Goal: Task Accomplishment & Management: Manage account settings

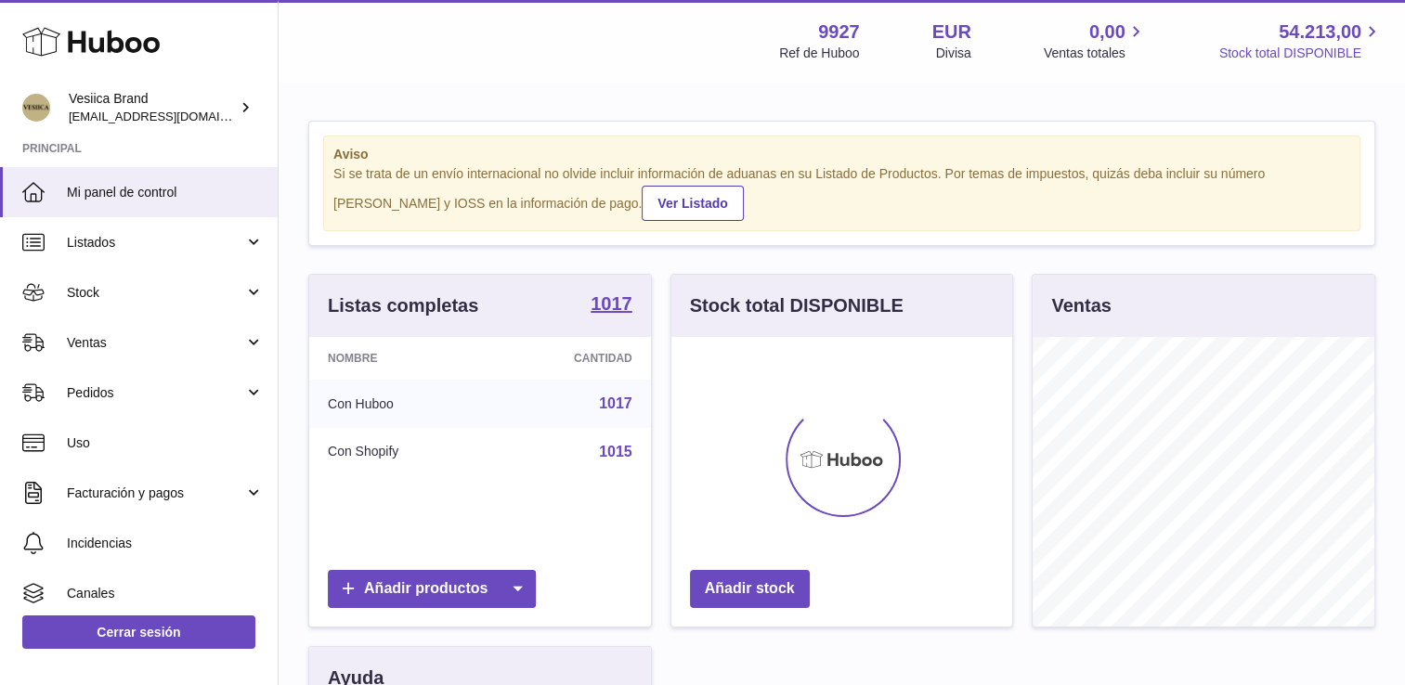
scroll to position [290, 342]
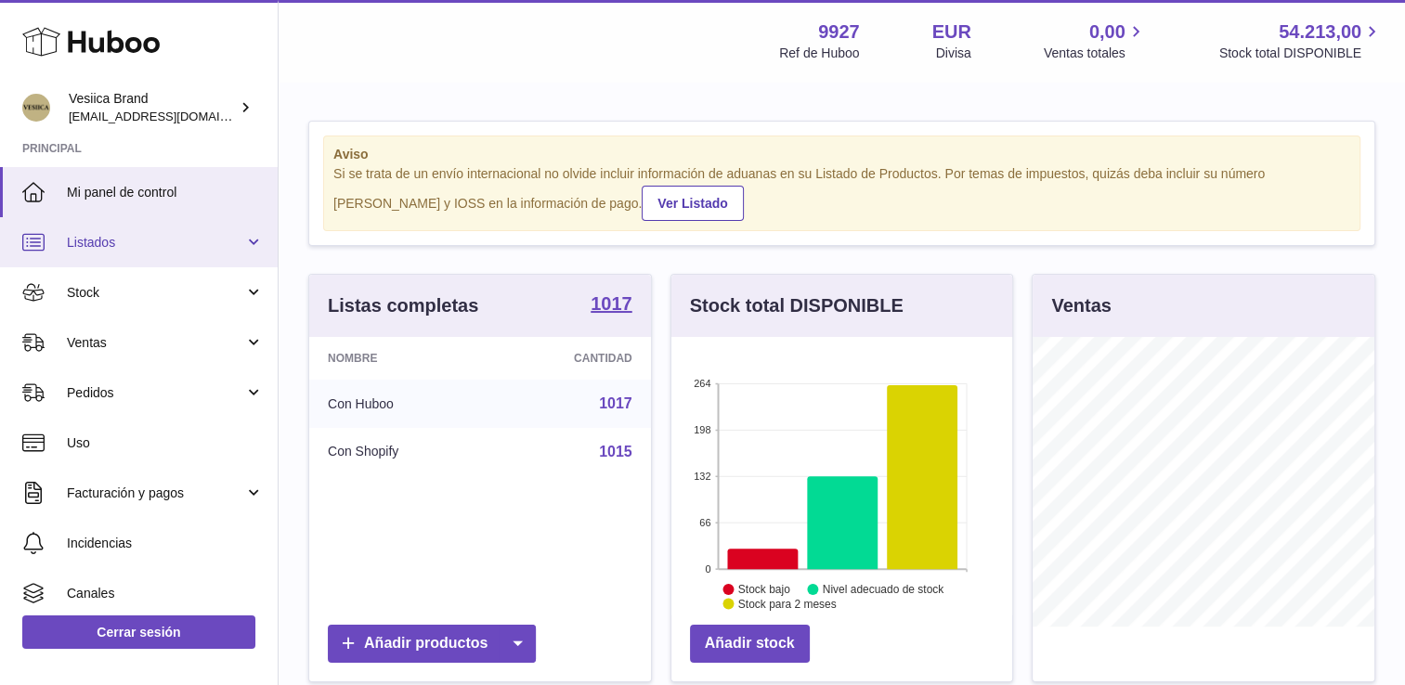
click at [170, 247] on span "Listados" at bounding box center [155, 243] width 177 height 18
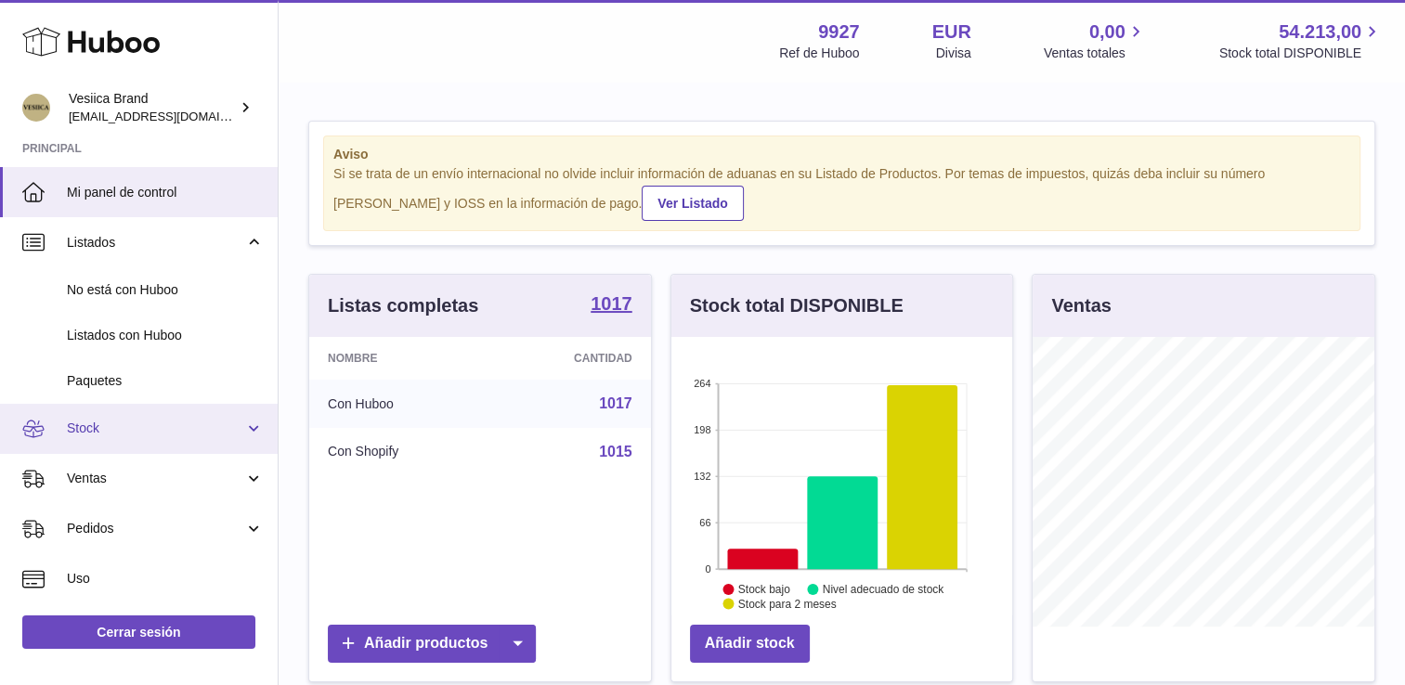
click at [135, 435] on span "Stock" at bounding box center [155, 429] width 177 height 18
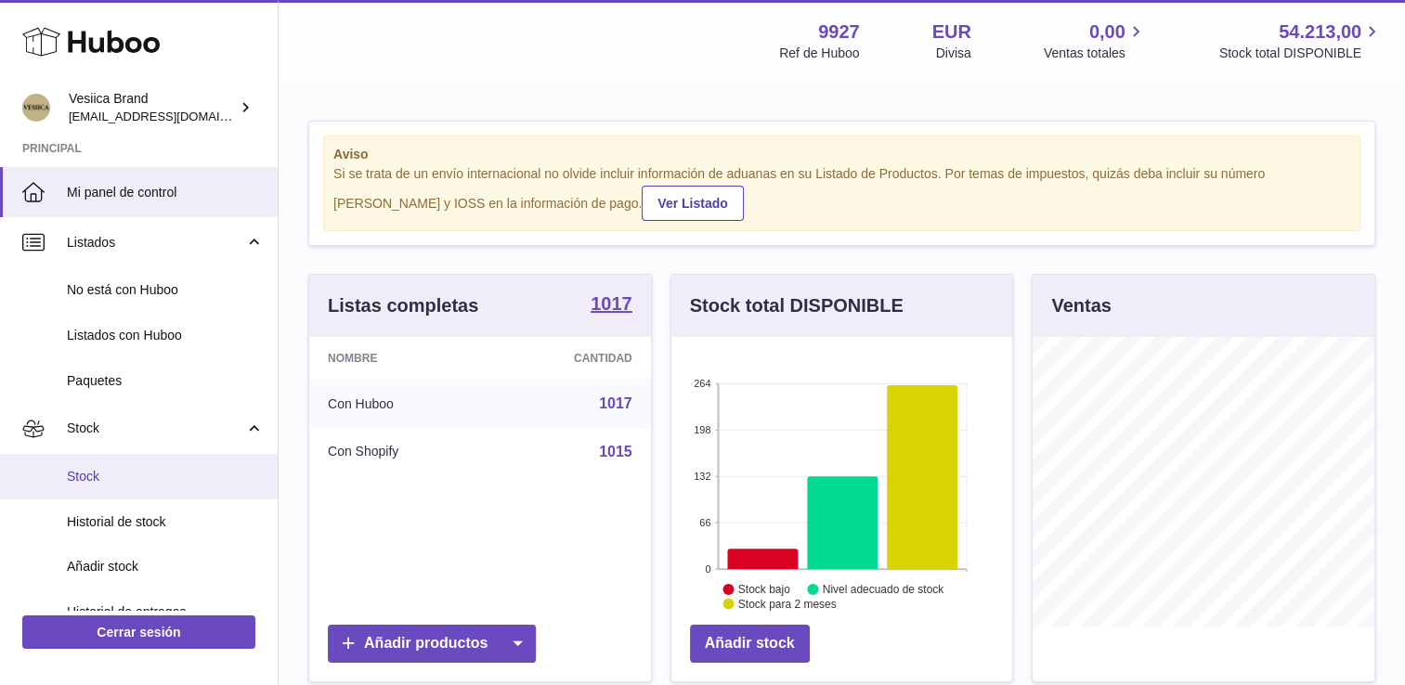
click at [109, 477] on span "Stock" at bounding box center [165, 477] width 197 height 18
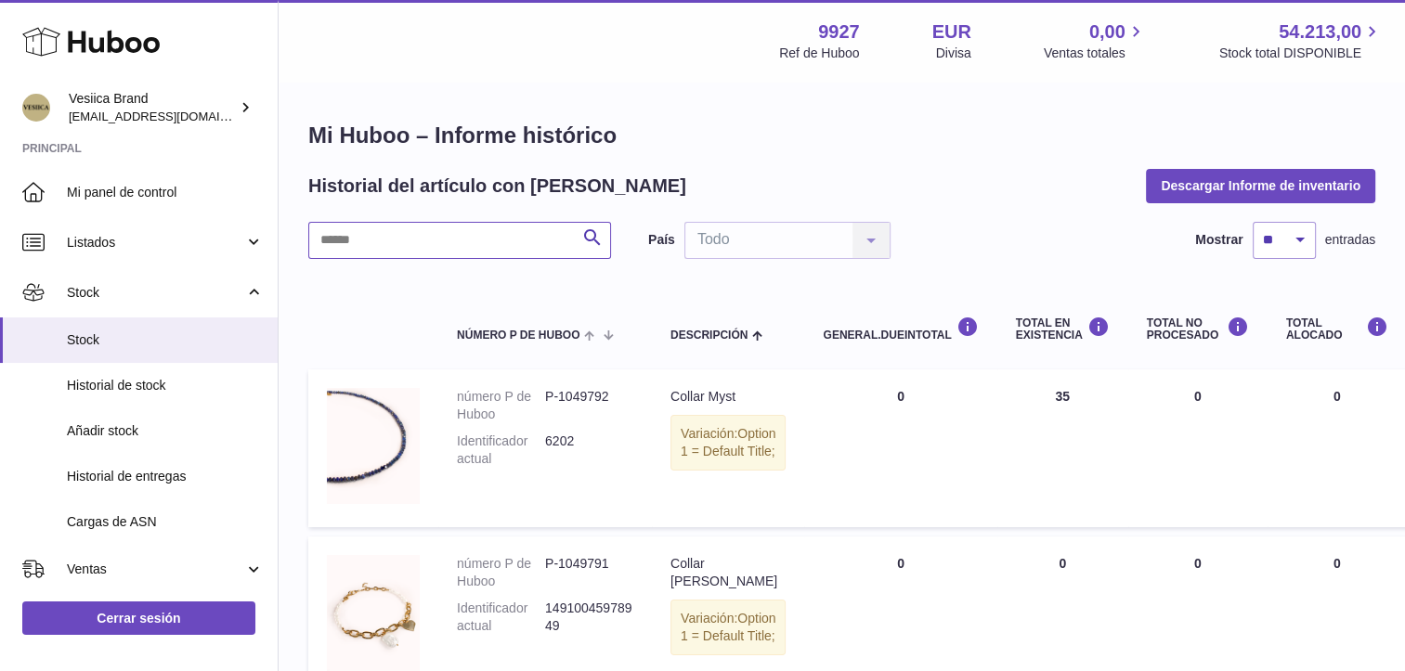
click at [482, 254] on input "text" at bounding box center [459, 240] width 303 height 37
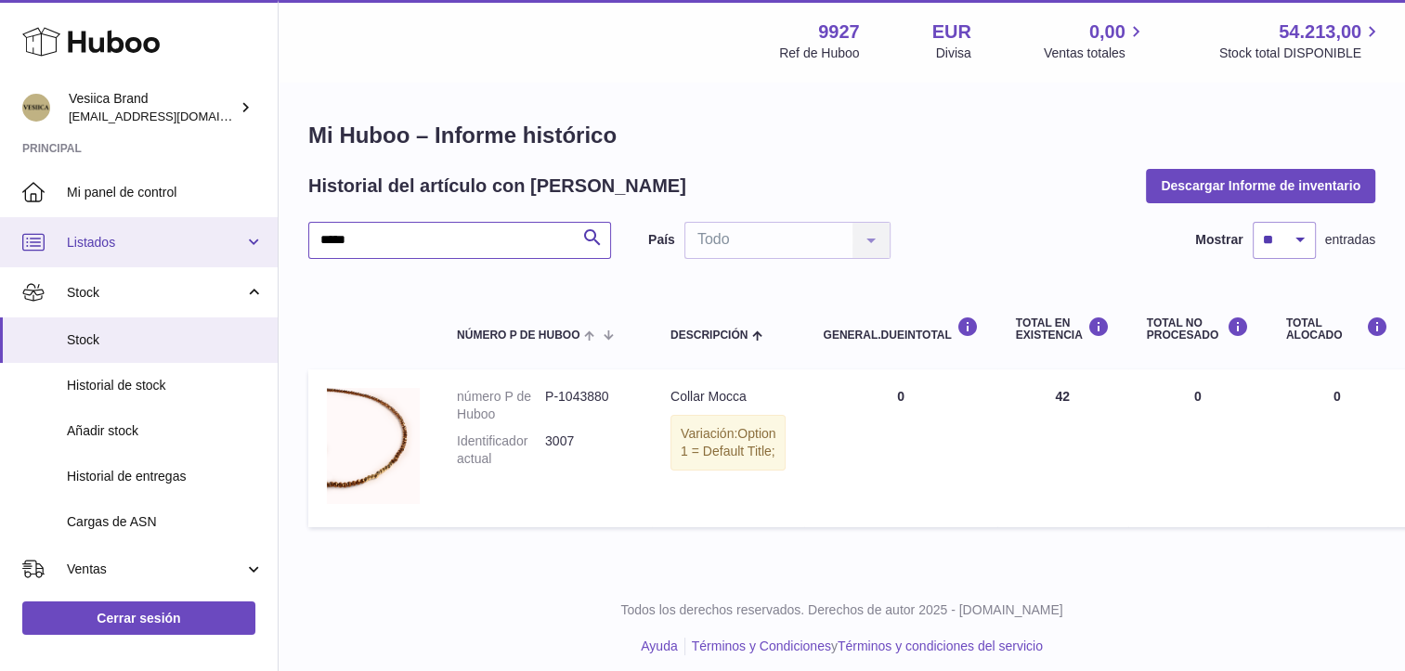
drag, startPoint x: 419, startPoint y: 247, endPoint x: 7, endPoint y: 240, distance: 411.4
click at [11, 242] on div "Huboo Vesiica Brand [EMAIL_ADDRESS][DOMAIN_NAME] Principal Mi panel de control …" at bounding box center [702, 341] width 1405 height 683
type input "*****"
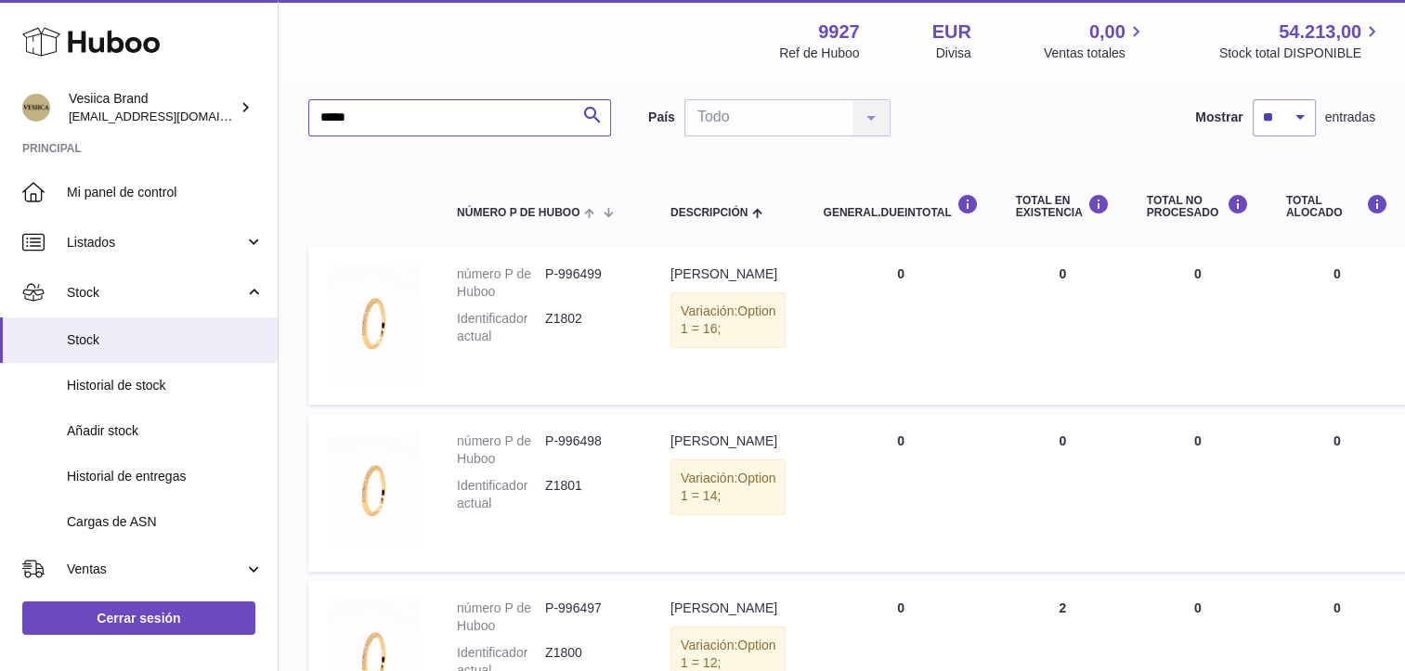
scroll to position [215, 0]
